Goal: Register for event/course

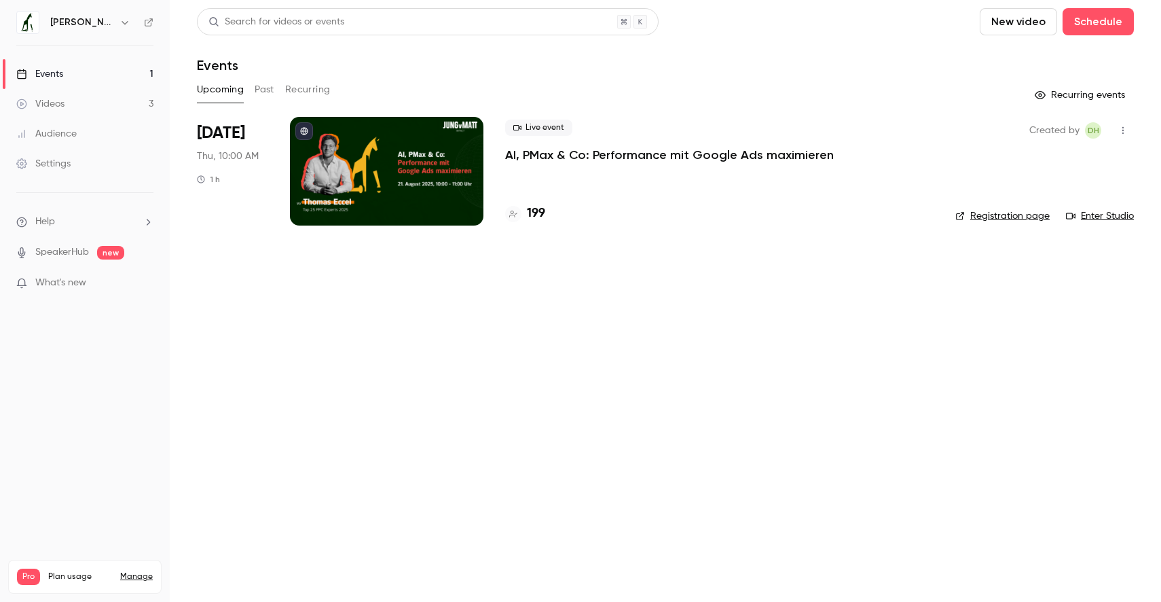
click at [642, 130] on div "Live event AI, PMax & Co: Performance mit Google Ads maximieren" at bounding box center [719, 141] width 428 height 43
click at [633, 154] on p "AI, PMax & Co: Performance mit Google Ads maximieren" at bounding box center [669, 155] width 329 height 16
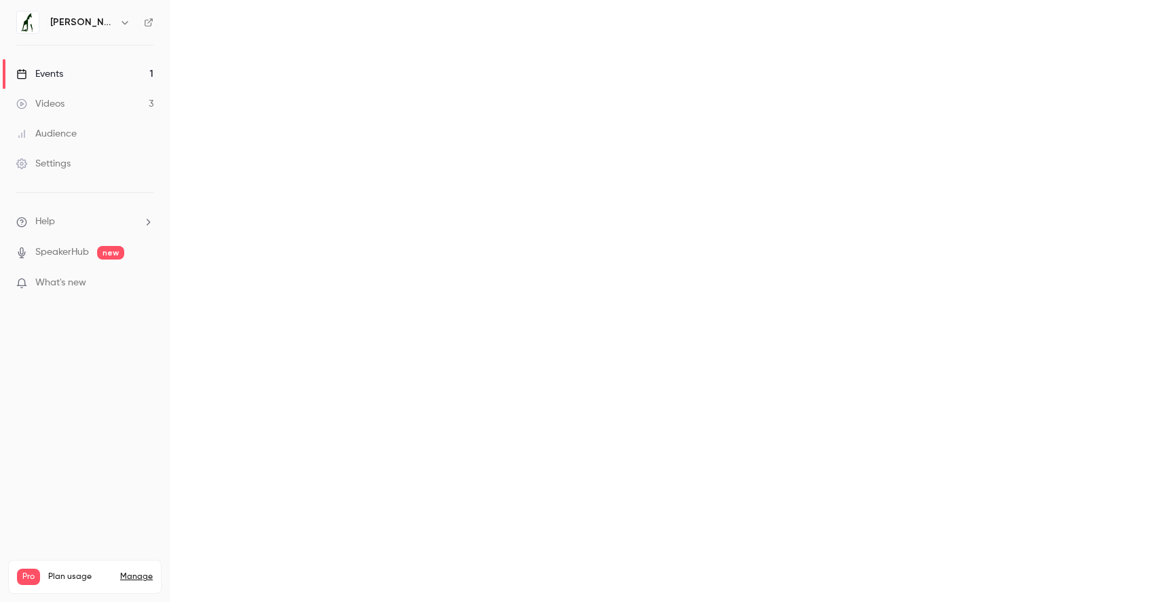
click at [633, 154] on main at bounding box center [665, 301] width 991 height 602
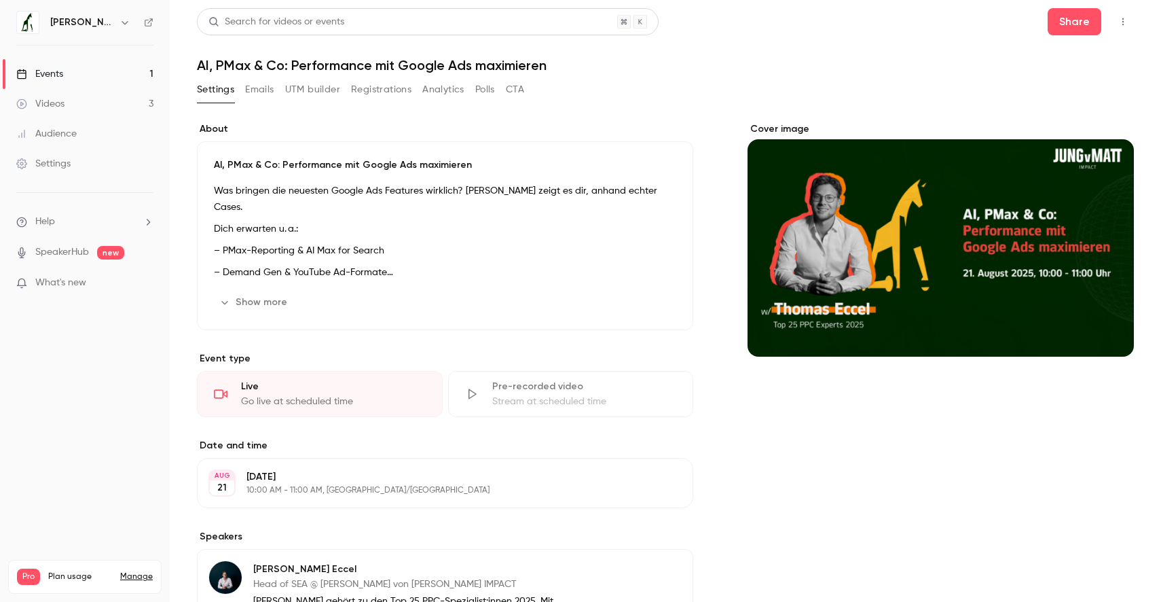
click at [392, 92] on button "Registrations" at bounding box center [381, 90] width 60 height 22
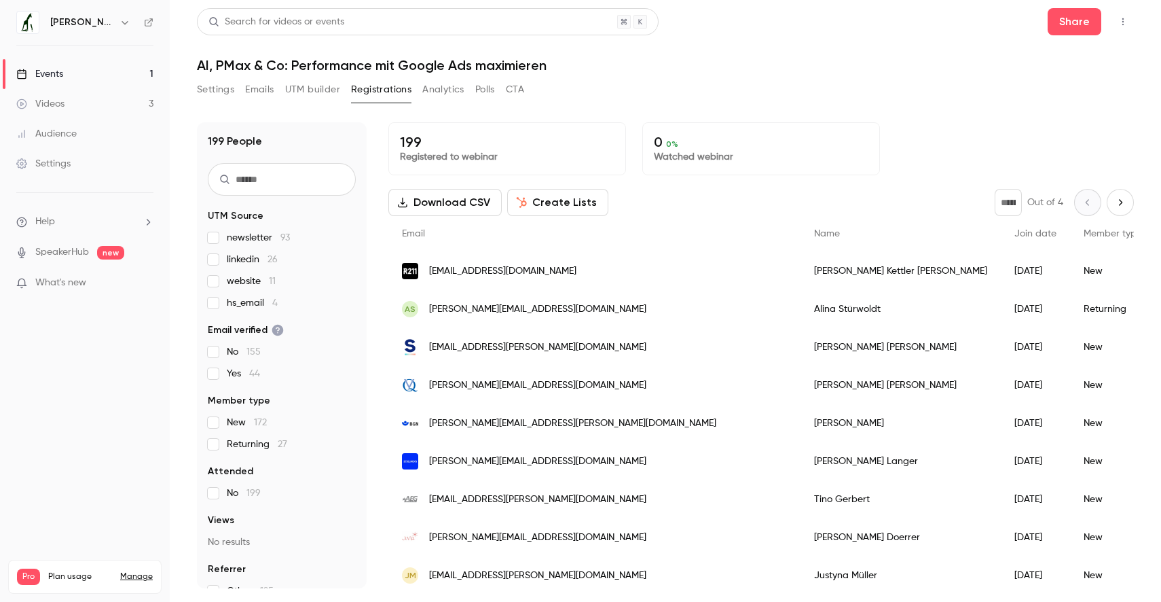
click at [1112, 196] on button "Next page" at bounding box center [1120, 202] width 27 height 27
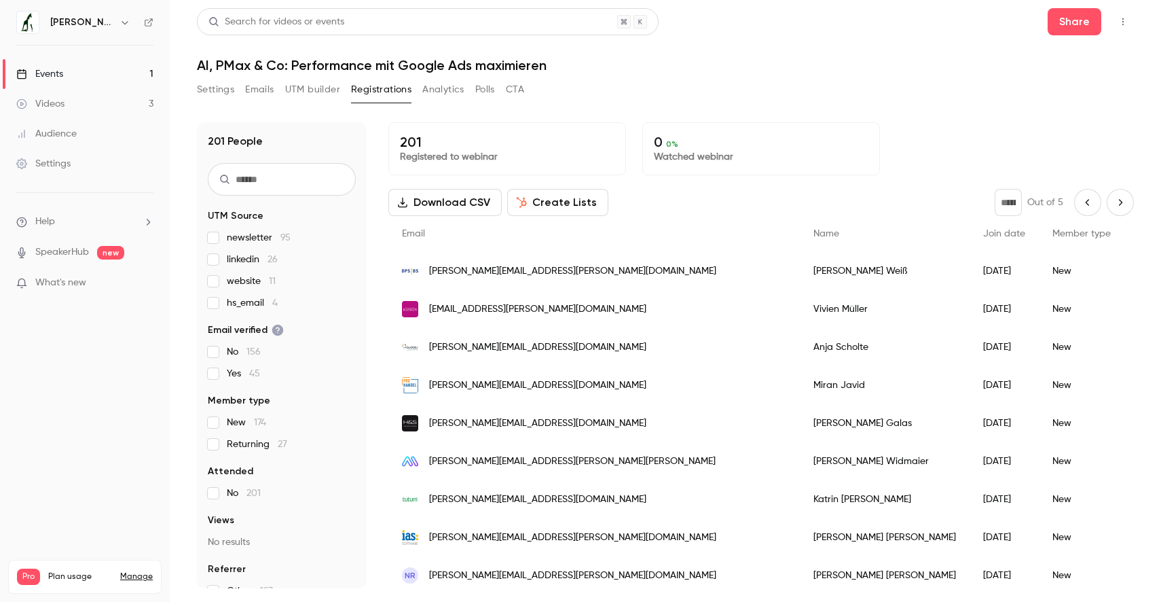
click at [1109, 206] on button "Next page" at bounding box center [1120, 202] width 27 height 27
type input "*"
